Goal: Information Seeking & Learning: Learn about a topic

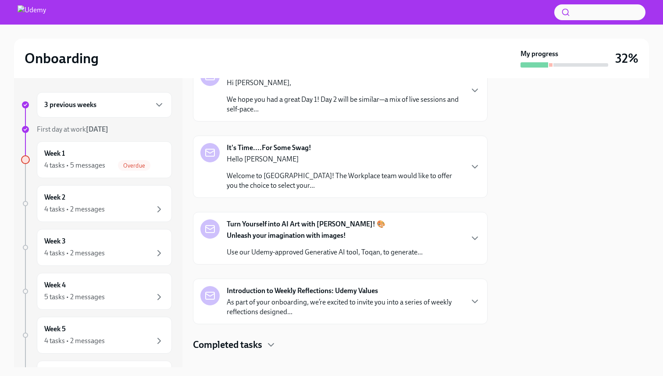
scroll to position [174, 0]
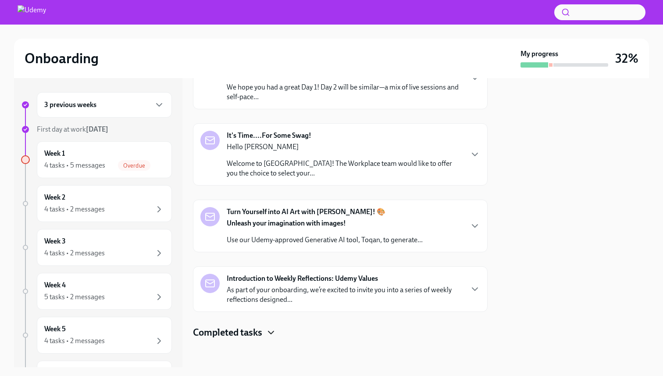
click at [276, 328] on icon "button" at bounding box center [271, 332] width 11 height 11
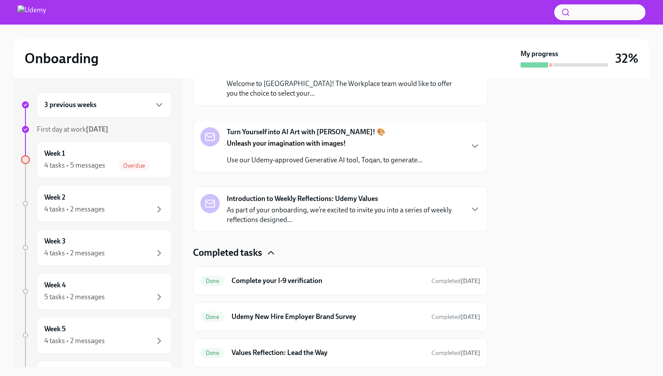
scroll to position [282, 0]
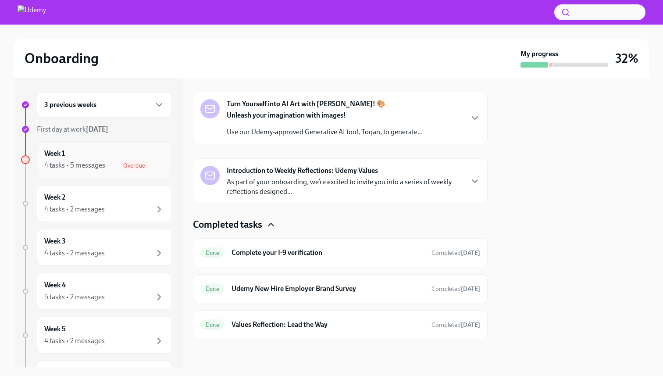
click at [100, 164] on div "4 tasks • 5 messages" at bounding box center [74, 166] width 61 height 10
click at [144, 156] on div "Week 1 4 tasks • 5 messages Overdue" at bounding box center [104, 160] width 120 height 22
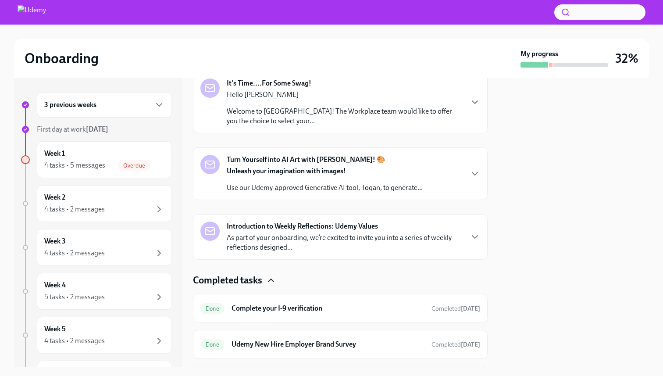
scroll to position [216, 0]
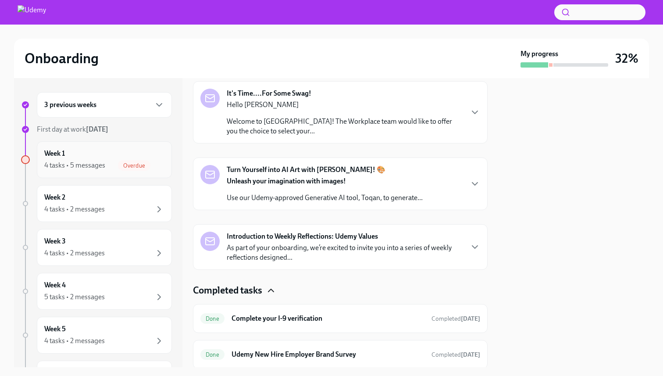
click at [149, 170] on div "Overdue" at bounding box center [141, 165] width 46 height 11
click at [132, 166] on span "Overdue" at bounding box center [134, 165] width 32 height 7
click at [120, 207] on div "4 tasks • 2 messages" at bounding box center [104, 209] width 120 height 11
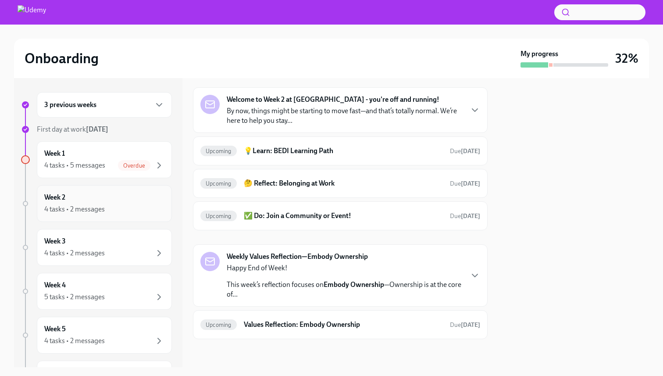
scroll to position [31, 0]
click at [325, 152] on h6 "💡Learn: BEDI Learning Path" at bounding box center [343, 151] width 199 height 10
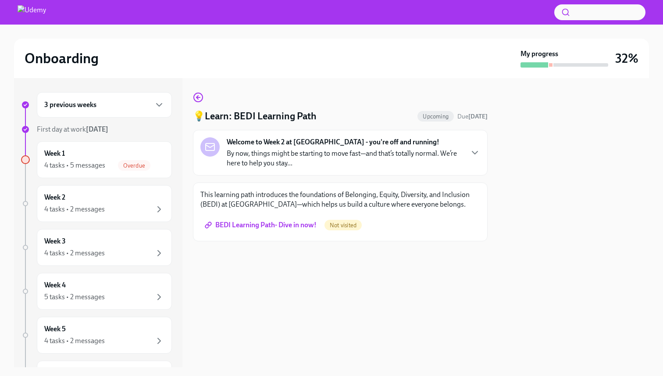
click at [280, 227] on span "BEDI Learning Path- Dive in now!" at bounding box center [262, 225] width 110 height 9
